Goal: Find specific page/section: Find specific page/section

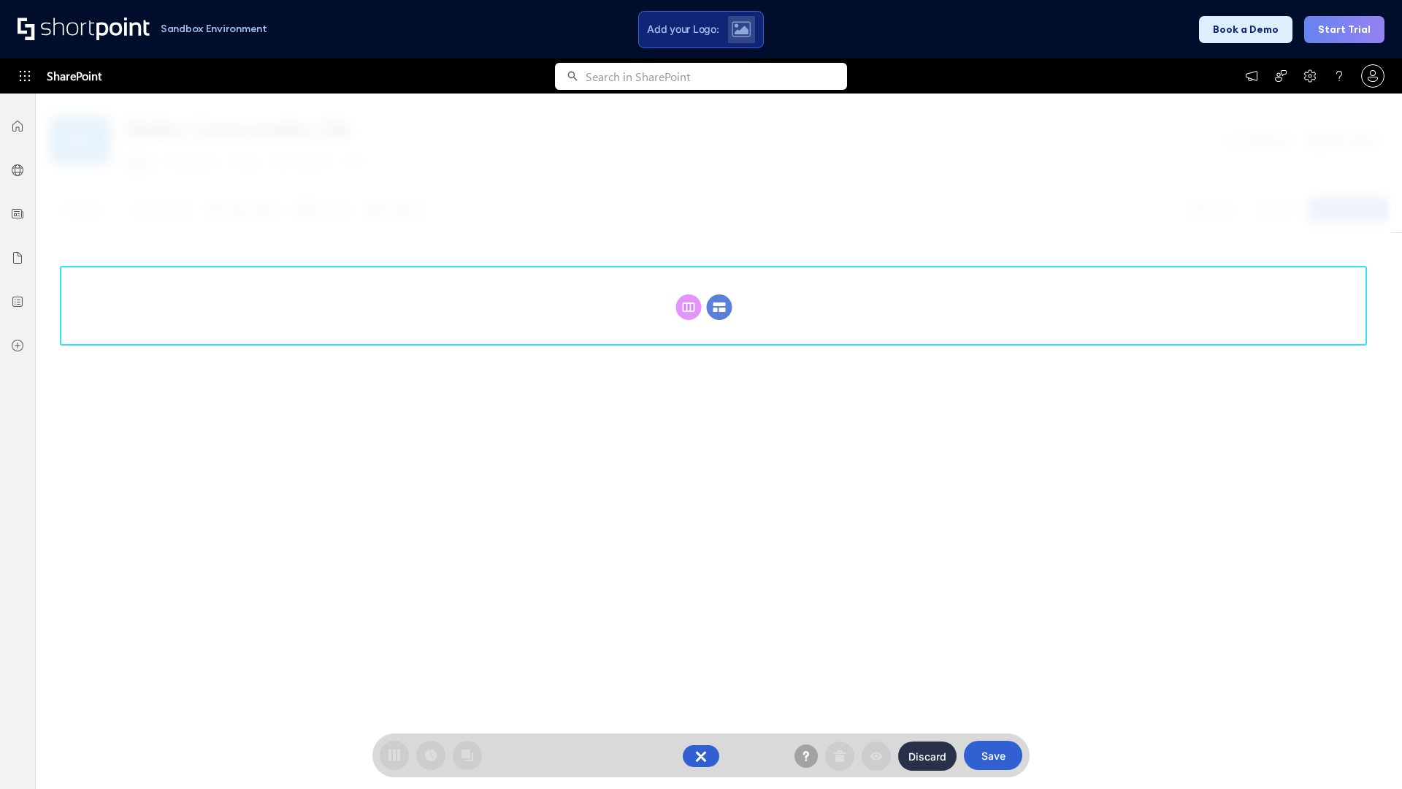
scroll to position [201, 0]
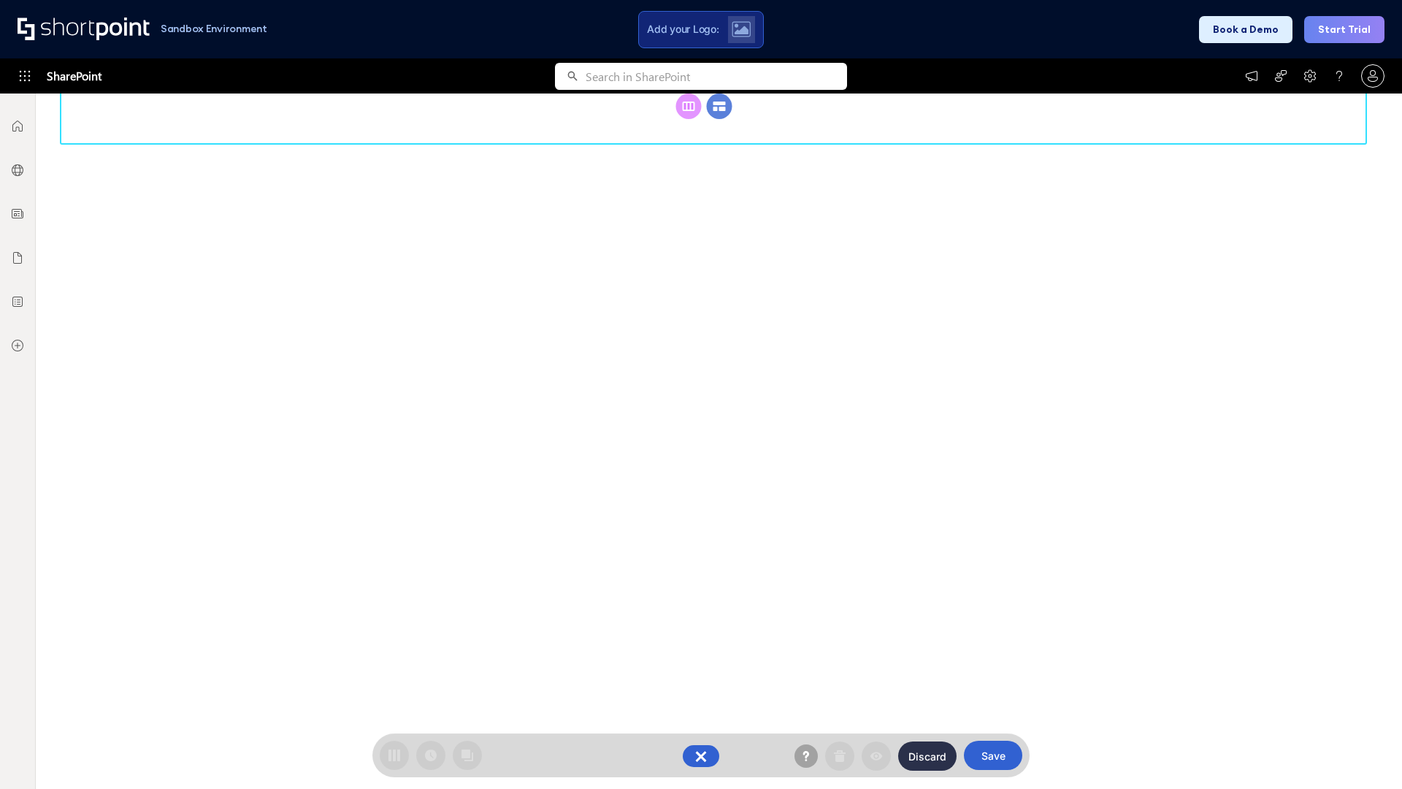
click at [719, 119] on circle at bounding box center [720, 106] width 26 height 26
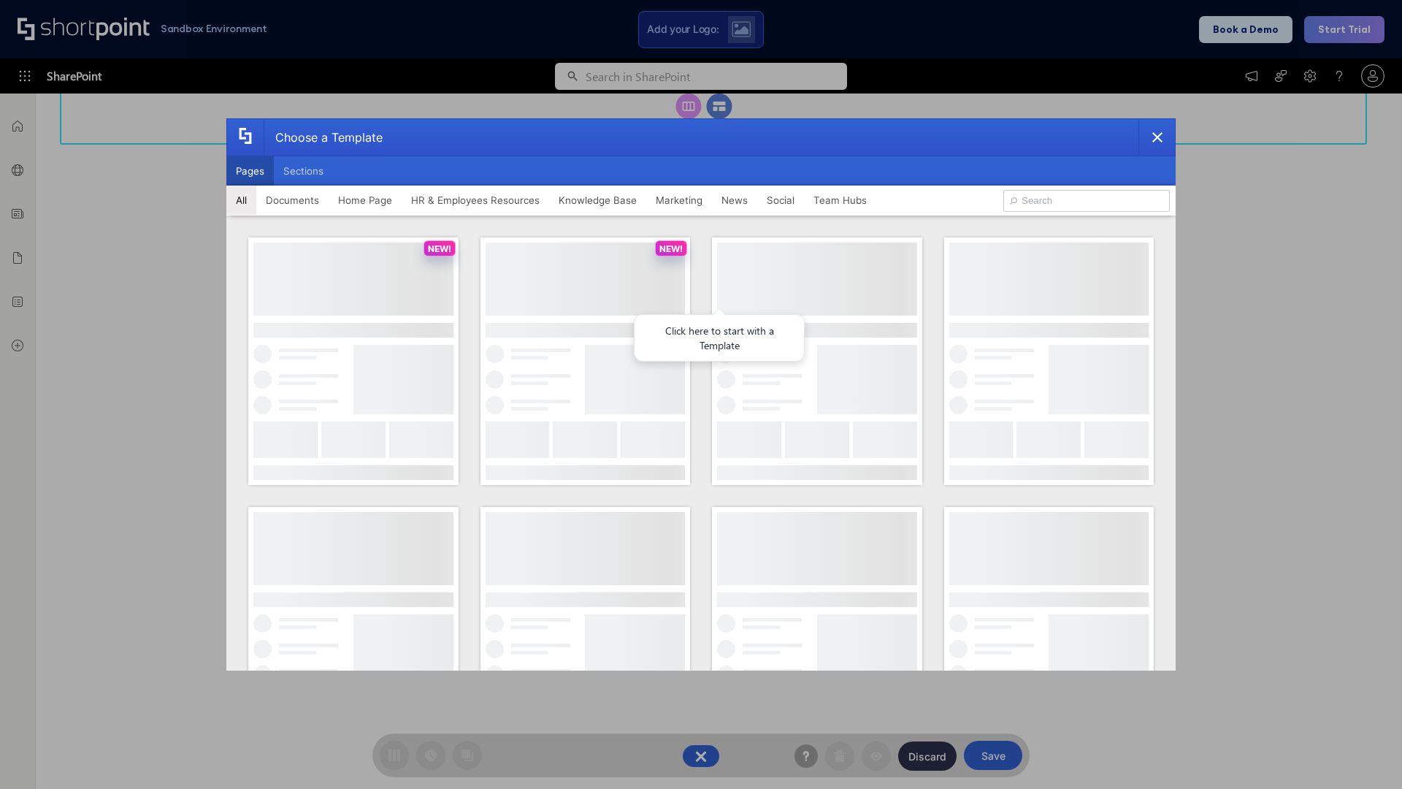
scroll to position [0, 0]
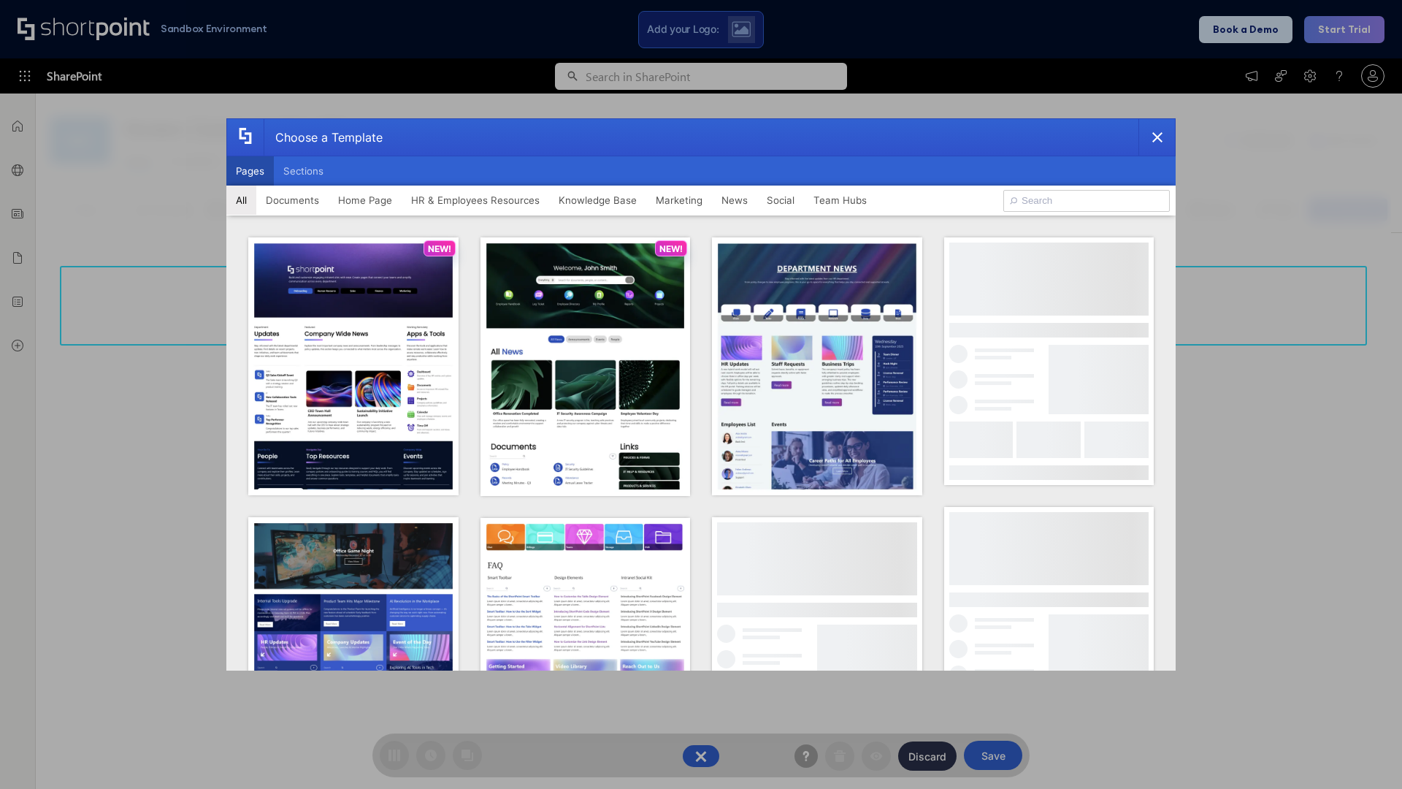
click at [250, 171] on button "Pages" at bounding box center [249, 170] width 47 height 29
type input "Intranet Layout 3"
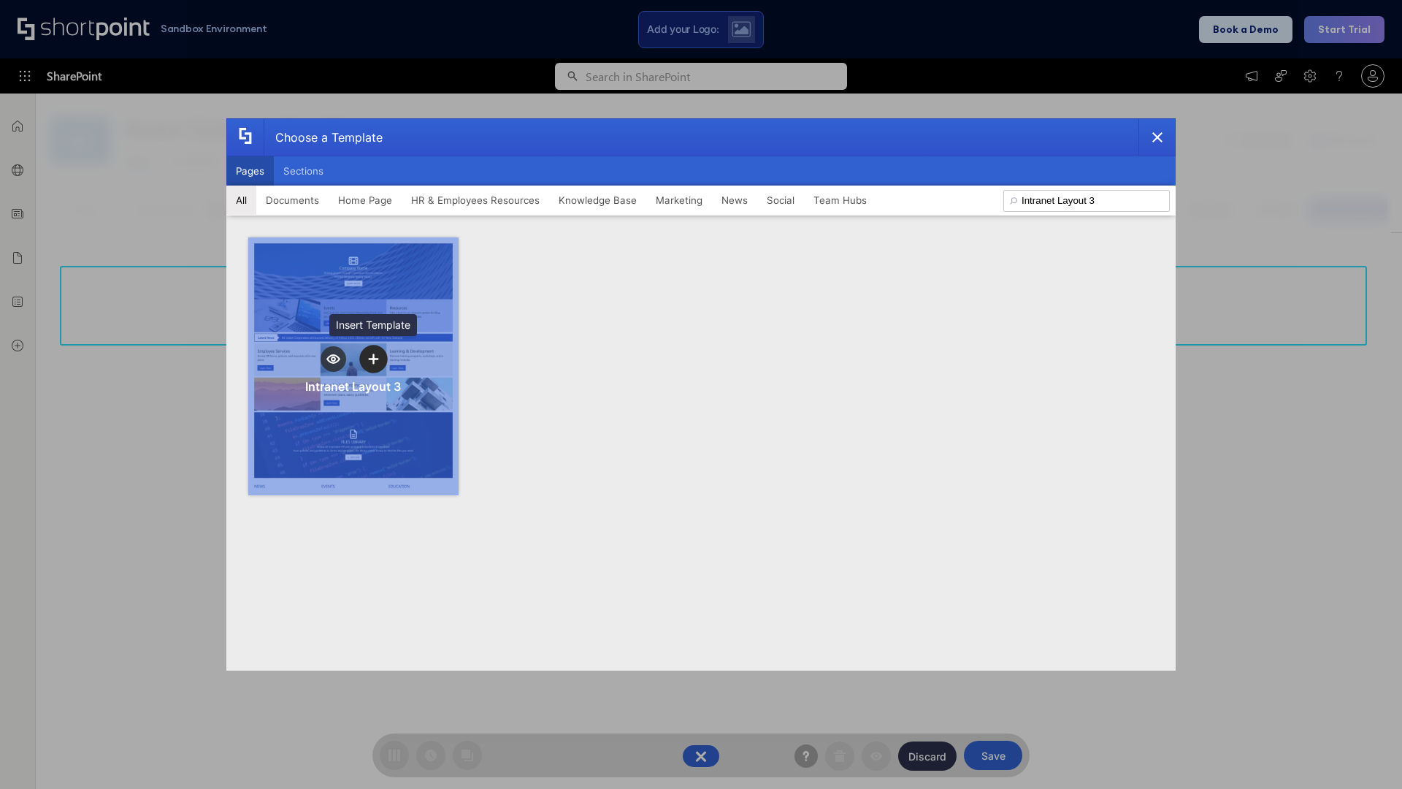
click at [373, 359] on icon "template selector" at bounding box center [373, 358] width 10 height 10
